Goal: Information Seeking & Learning: Learn about a topic

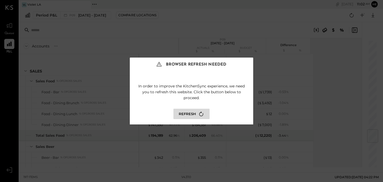
click at [192, 112] on button "Refresh" at bounding box center [191, 114] width 36 height 10
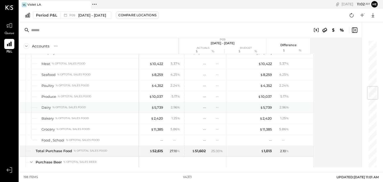
scroll to position [389, 0]
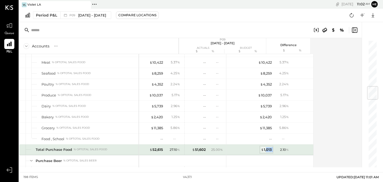
drag, startPoint x: 273, startPoint y: 150, endPoint x: 266, endPoint y: 149, distance: 6.9
click at [266, 149] on div "$ 1,013 2.10 %" at bounding box center [271, 149] width 40 height 11
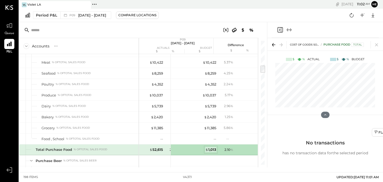
click at [266, 149] on div "Accounts S % GL P09 [DATE] - [DATE] actuals budget $ % $ % Difference $ % SALES…" at bounding box center [143, 94] width 248 height 145
drag, startPoint x: 280, startPoint y: 34, endPoint x: 279, endPoint y: 30, distance: 3.5
click at [279, 30] on div at bounding box center [325, 30] width 107 height 16
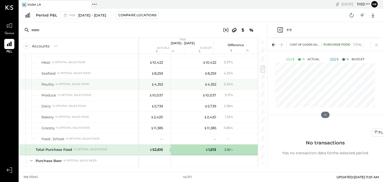
click at [121, 88] on div "Poultry % of Total Sales Food" at bounding box center [78, 84] width 119 height 11
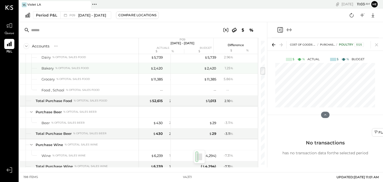
scroll to position [419, 0]
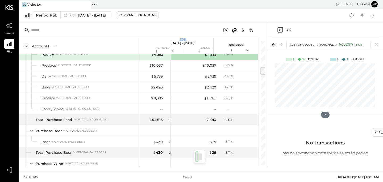
drag, startPoint x: 172, startPoint y: 43, endPoint x: 167, endPoint y: 39, distance: 5.9
click at [167, 39] on div "P09 [DATE] - [DATE] actuals budget $ % $ %" at bounding box center [182, 46] width 87 height 16
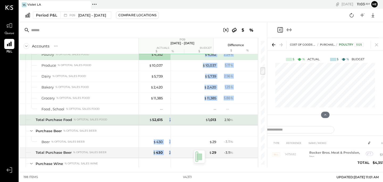
drag, startPoint x: 183, startPoint y: 108, endPoint x: 169, endPoint y: 121, distance: 19.0
click at [169, 121] on div "SALES Sales Food % of GROSS SALES Food - Bar % of GROSS SALES Food - Dining Bru…" at bounding box center [138, 110] width 239 height 113
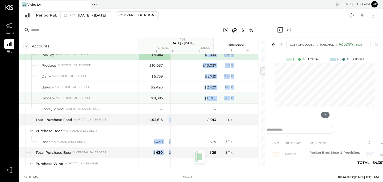
click at [194, 87] on div "$ 2,420 1.25 %" at bounding box center [214, 87] width 87 height 11
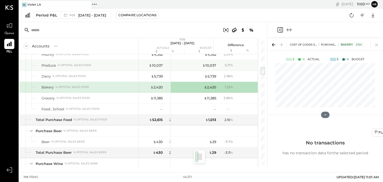
click at [203, 58] on div "$ 4,352 2.24 %" at bounding box center [215, 54] width 40 height 11
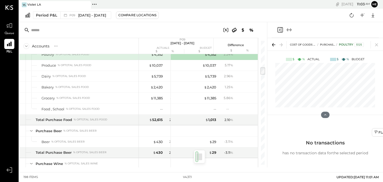
click at [279, 31] on icon "Close panel" at bounding box center [279, 30] width 1 height 2
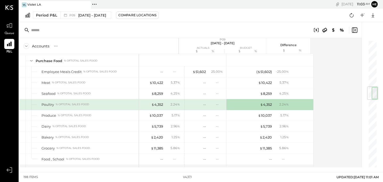
scroll to position [394, 0]
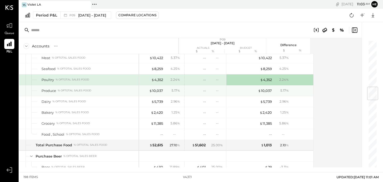
click at [187, 85] on div "-- --" at bounding box center [204, 90] width 40 height 11
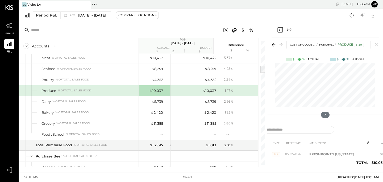
click at [273, 44] on icon at bounding box center [273, 44] width 7 height 7
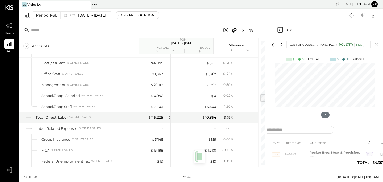
scroll to position [846, 0]
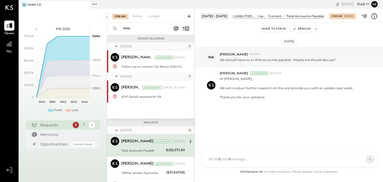
scroll to position [37, 0]
